Goal: Information Seeking & Learning: Check status

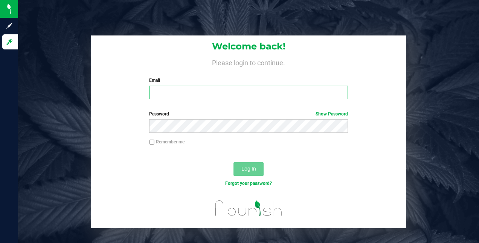
click at [177, 94] on input "Email" at bounding box center [248, 93] width 199 height 14
type input "[EMAIL_ADDRESS][DOMAIN_NAME]"
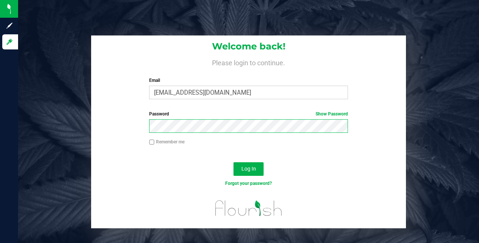
click at [234, 162] on button "Log In" at bounding box center [249, 169] width 30 height 14
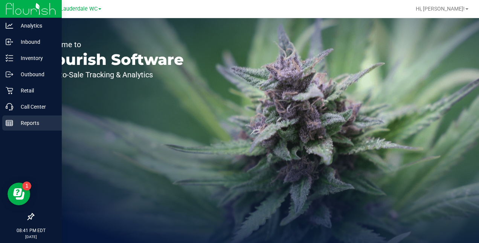
click at [11, 124] on icon at bounding box center [10, 123] width 8 height 8
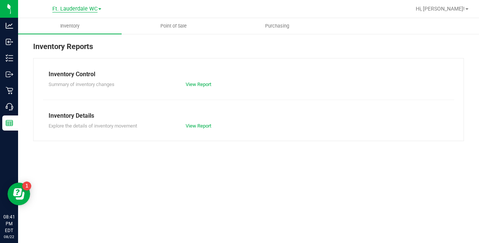
click at [94, 8] on span "Ft. Lauderdale WC" at bounding box center [74, 9] width 45 height 7
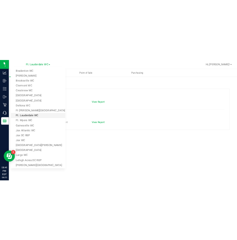
scroll to position [26, 0]
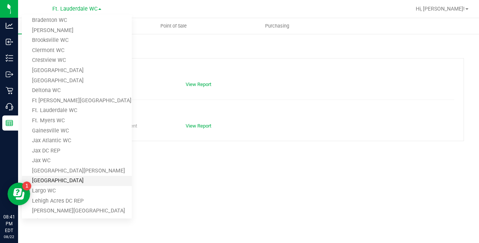
click at [49, 184] on link "[GEOGRAPHIC_DATA]" at bounding box center [77, 181] width 110 height 10
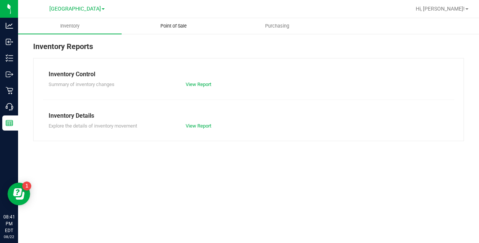
click at [181, 24] on span "Point of Sale" at bounding box center [173, 26] width 47 height 7
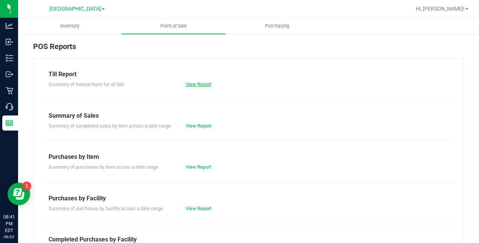
click at [192, 81] on link "View Report" at bounding box center [199, 84] width 26 height 6
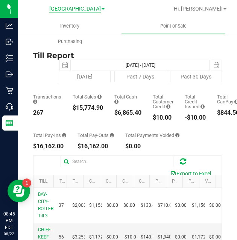
click at [84, 9] on span "[GEOGRAPHIC_DATA]" at bounding box center [75, 9] width 52 height 7
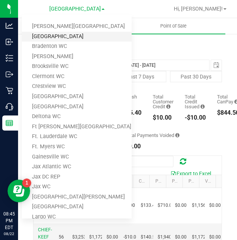
click at [54, 35] on link "[GEOGRAPHIC_DATA]" at bounding box center [77, 37] width 110 height 10
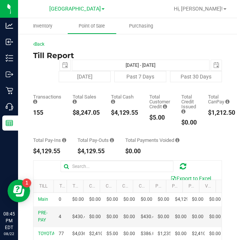
click at [84, 113] on div "$8,247.05" at bounding box center [86, 113] width 27 height 6
copy div "8,247.05"
click at [95, 12] on span "[GEOGRAPHIC_DATA]" at bounding box center [75, 9] width 52 height 7
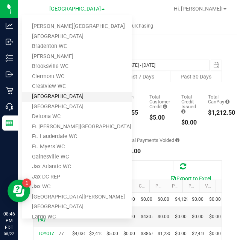
click at [49, 94] on link "[GEOGRAPHIC_DATA]" at bounding box center [77, 97] width 110 height 10
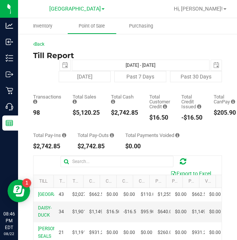
click at [89, 114] on div "$5,120.25" at bounding box center [86, 113] width 27 height 6
copy div "5,120.25"
click at [89, 114] on div "$5,120.25" at bounding box center [86, 113] width 27 height 6
click at [96, 116] on div "Total Sales $5,120.25" at bounding box center [86, 107] width 27 height 26
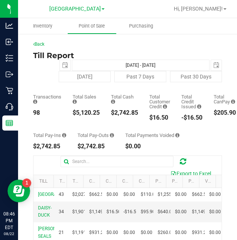
click at [89, 112] on div "$5,120.25" at bounding box center [86, 113] width 27 height 6
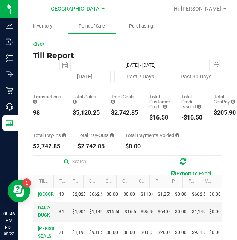
click at [89, 112] on div "$5,120.25" at bounding box center [86, 113] width 27 height 6
copy div "5,120.25"
click at [80, 5] on link "[GEOGRAPHIC_DATA]" at bounding box center [76, 8] width 55 height 7
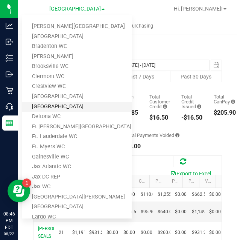
click at [50, 104] on link "[GEOGRAPHIC_DATA]" at bounding box center [77, 107] width 110 height 10
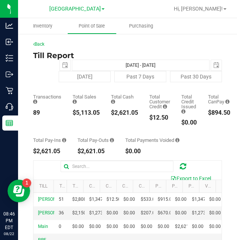
click at [87, 112] on div "$5,113.05" at bounding box center [86, 113] width 27 height 6
copy div "5,113.05"
click at [74, 9] on span "[GEOGRAPHIC_DATA]" at bounding box center [75, 9] width 52 height 7
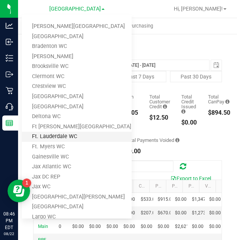
click at [56, 134] on link "Ft. Lauderdale WC" at bounding box center [77, 137] width 110 height 10
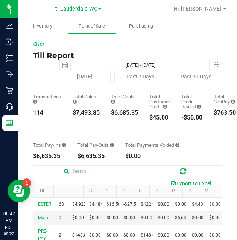
click at [87, 113] on div "$7,493.85" at bounding box center [86, 113] width 27 height 6
copy div "7,493.85"
click at [84, 9] on span "Ft. Lauderdale WC" at bounding box center [74, 9] width 45 height 7
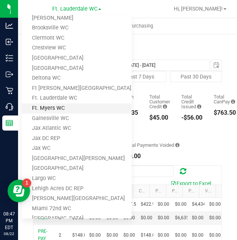
scroll to position [45, 0]
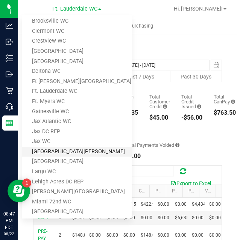
click at [47, 153] on link "[GEOGRAPHIC_DATA][PERSON_NAME]" at bounding box center [77, 152] width 110 height 10
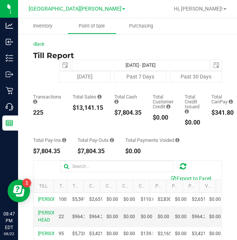
click at [88, 106] on div "$13,141.15" at bounding box center [88, 108] width 31 height 6
copy div "13,141.15"
click at [81, 6] on span "[GEOGRAPHIC_DATA][PERSON_NAME]" at bounding box center [75, 9] width 93 height 7
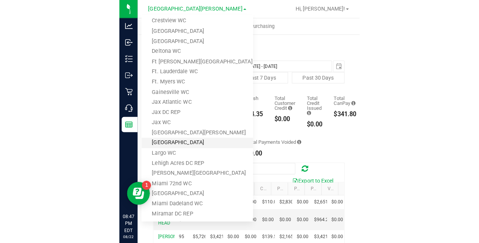
scroll to position [66, 0]
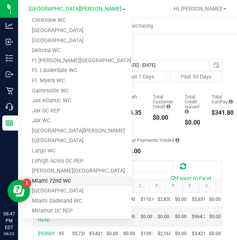
click at [58, 176] on link "Miami 72nd WC" at bounding box center [77, 181] width 110 height 10
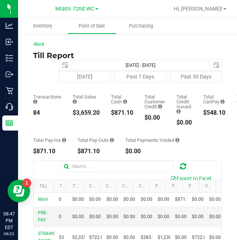
click at [87, 112] on div "$3,659.20" at bounding box center [86, 113] width 27 height 6
copy div "3,659.20"
click at [82, 5] on div "Miami 72nd WC [PERSON_NAME][GEOGRAPHIC_DATA] [PERSON_NAME][GEOGRAPHIC_DATA] [GE…" at bounding box center [76, 8] width 43 height 9
click at [80, 6] on span "Miami 72nd WC" at bounding box center [74, 9] width 39 height 7
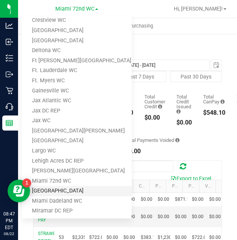
click at [63, 188] on link "[GEOGRAPHIC_DATA]" at bounding box center [77, 191] width 110 height 10
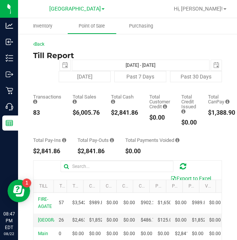
click at [84, 111] on div "$6,005.76" at bounding box center [86, 113] width 27 height 6
copy div "6,005.76"
click at [77, 12] on span "[GEOGRAPHIC_DATA]" at bounding box center [75, 9] width 52 height 7
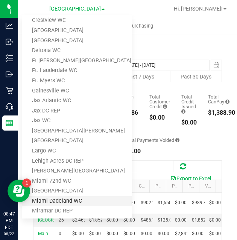
click at [58, 201] on link "Miami Dadeland WC" at bounding box center [77, 201] width 110 height 10
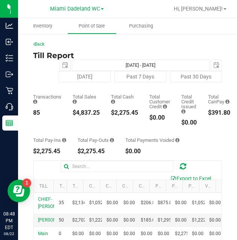
click at [87, 112] on div "$4,837.25" at bounding box center [86, 113] width 27 height 6
copy div "4,837.25"
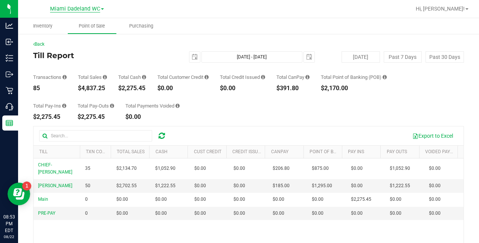
click at [96, 7] on span "Miami Dadeland WC" at bounding box center [75, 9] width 50 height 7
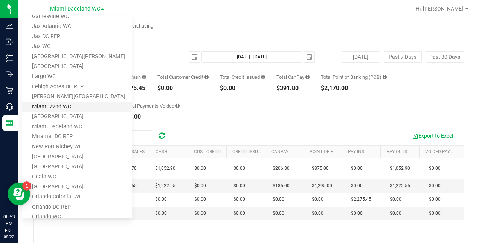
scroll to position [141, 0]
click at [70, 158] on link "[GEOGRAPHIC_DATA]" at bounding box center [77, 157] width 110 height 10
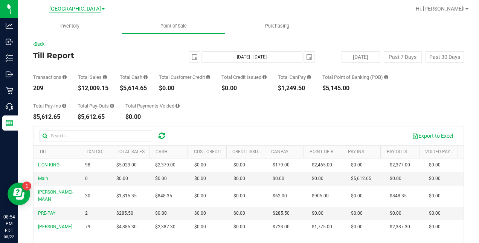
click at [87, 8] on span "[GEOGRAPHIC_DATA]" at bounding box center [75, 9] width 52 height 7
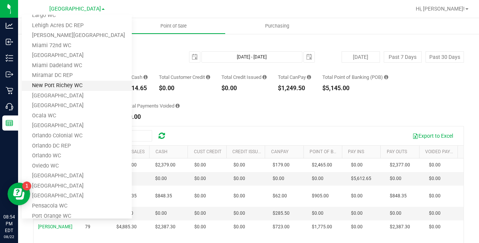
scroll to position [202, 0]
click at [49, 184] on link "[GEOGRAPHIC_DATA]" at bounding box center [77, 185] width 110 height 10
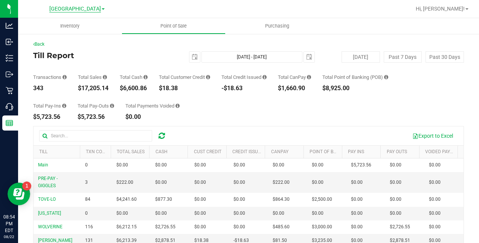
click at [76, 8] on span "[GEOGRAPHIC_DATA]" at bounding box center [75, 9] width 52 height 7
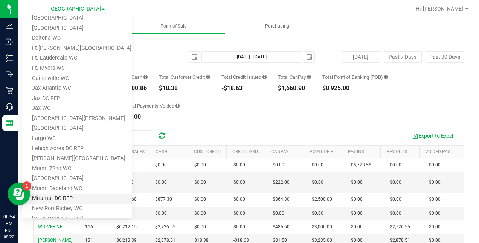
scroll to position [78, 0]
click at [52, 40] on link "Deltona WC" at bounding box center [77, 39] width 110 height 10
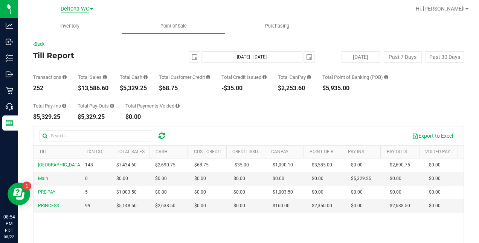
click at [76, 9] on span "Deltona WC" at bounding box center [75, 9] width 29 height 7
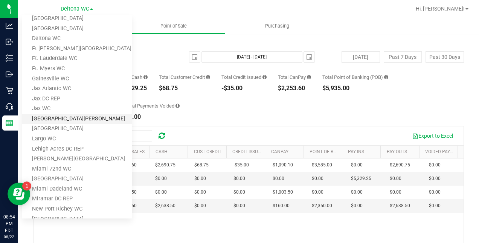
click at [41, 116] on link "[GEOGRAPHIC_DATA][PERSON_NAME]" at bounding box center [77, 119] width 110 height 10
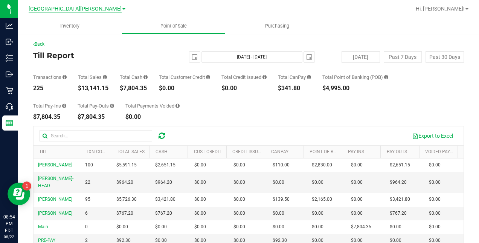
click at [89, 8] on span "[GEOGRAPHIC_DATA][PERSON_NAME]" at bounding box center [75, 9] width 93 height 7
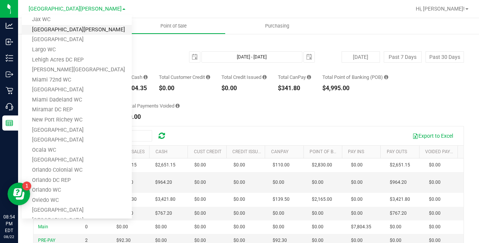
scroll to position [214, 0]
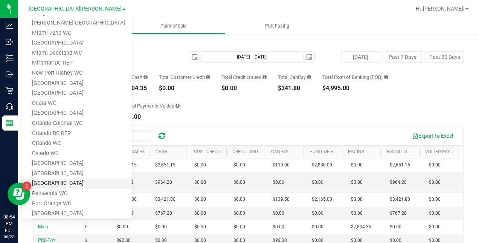
click at [51, 183] on link "[GEOGRAPHIC_DATA]" at bounding box center [77, 183] width 110 height 10
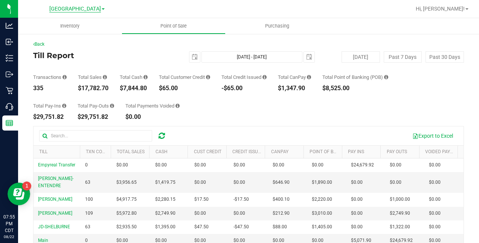
click at [89, 11] on span "[GEOGRAPHIC_DATA]" at bounding box center [75, 9] width 52 height 7
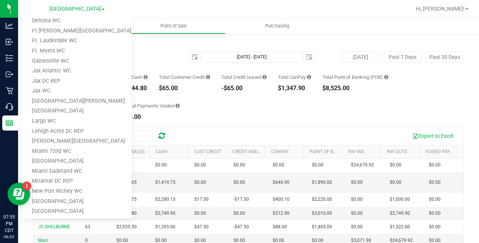
scroll to position [95, 0]
click at [59, 62] on link "Gainesville WC" at bounding box center [77, 62] width 110 height 10
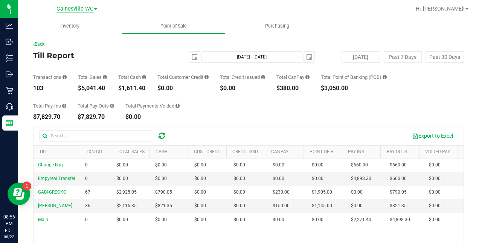
click at [91, 7] on span "Gainesville WC" at bounding box center [75, 9] width 37 height 7
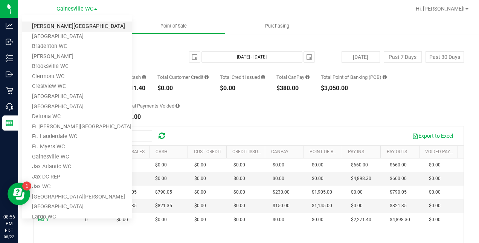
click at [56, 26] on link "[PERSON_NAME][GEOGRAPHIC_DATA]" at bounding box center [77, 26] width 110 height 10
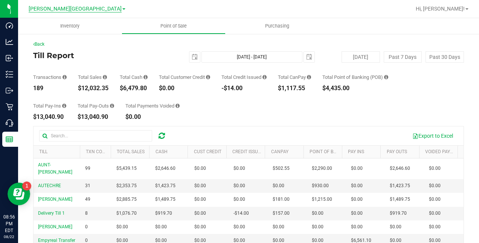
click at [75, 8] on span "[PERSON_NAME][GEOGRAPHIC_DATA]" at bounding box center [75, 9] width 93 height 7
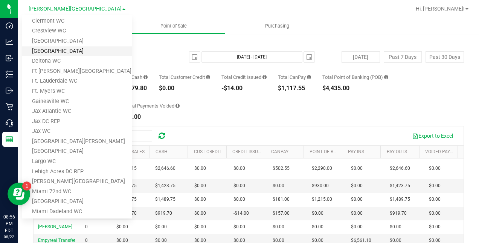
scroll to position [56, 0]
click at [39, 88] on link "Ft. Myers WC" at bounding box center [77, 91] width 110 height 10
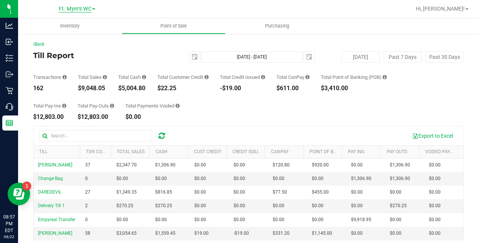
click at [75, 10] on span "Ft. Myers WC" at bounding box center [75, 9] width 33 height 7
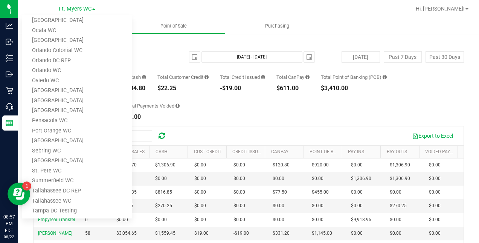
scroll to position [341, 0]
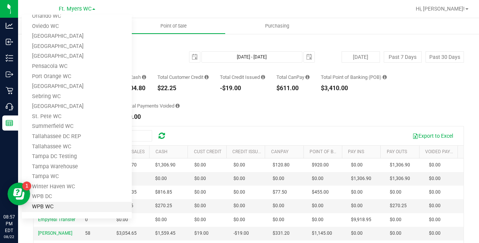
click at [41, 205] on link "WPB WC" at bounding box center [77, 207] width 110 height 10
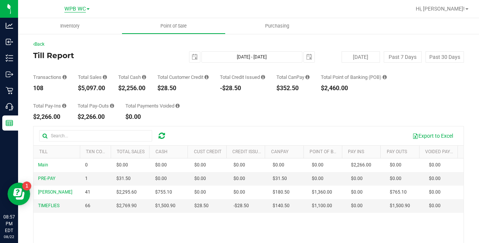
click at [78, 10] on span "WPB WC" at bounding box center [74, 9] width 21 height 7
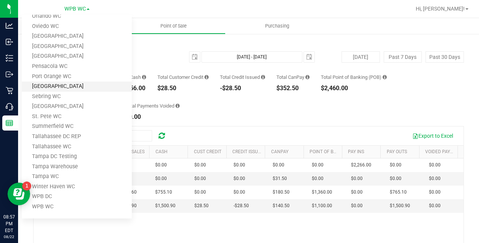
click at [58, 85] on link "[GEOGRAPHIC_DATA]" at bounding box center [77, 86] width 110 height 10
